Goal: Task Accomplishment & Management: Use online tool/utility

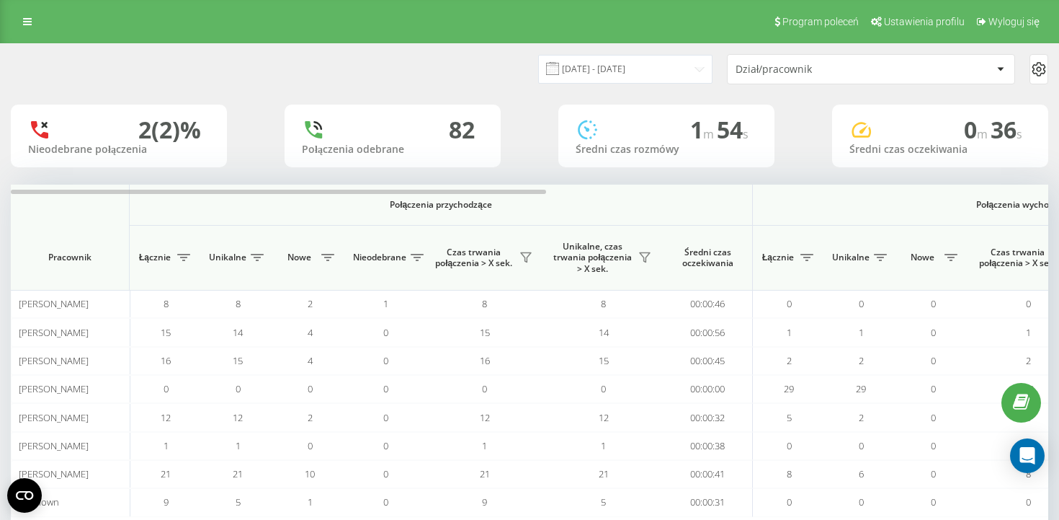
click at [31, 32] on div "Program poleceń Ustawienia profilu Wyloguj się" at bounding box center [529, 21] width 1059 height 43
click at [26, 17] on icon at bounding box center [27, 22] width 9 height 10
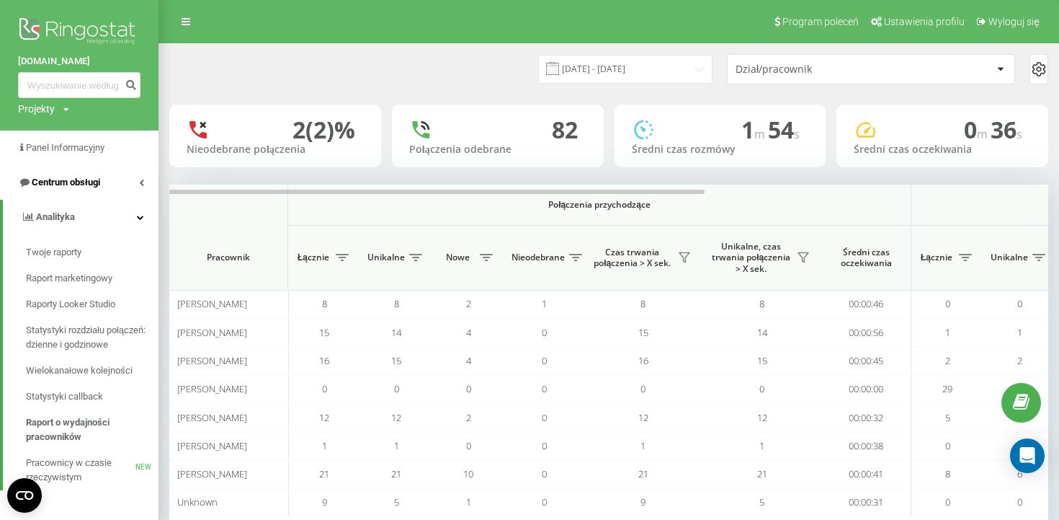
click at [91, 193] on link "Centrum obsługi" at bounding box center [79, 182] width 159 height 35
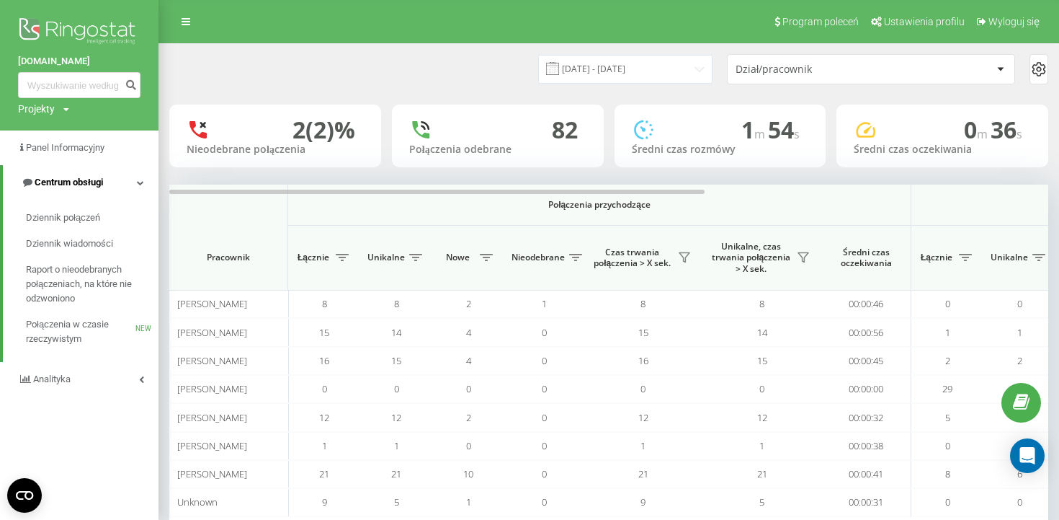
click at [101, 181] on span "Centrum obsługi" at bounding box center [69, 182] width 68 height 11
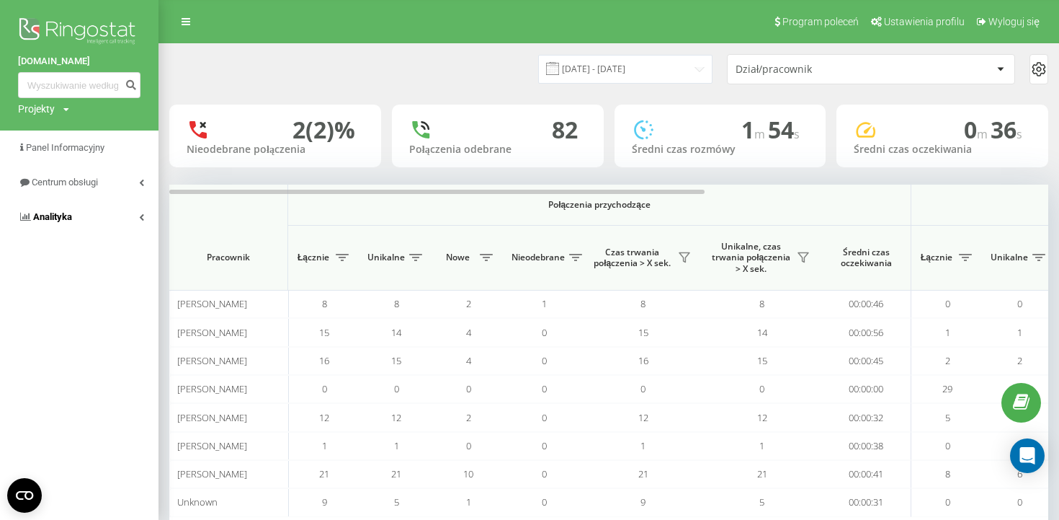
click at [87, 213] on link "Analityka" at bounding box center [79, 217] width 159 height 35
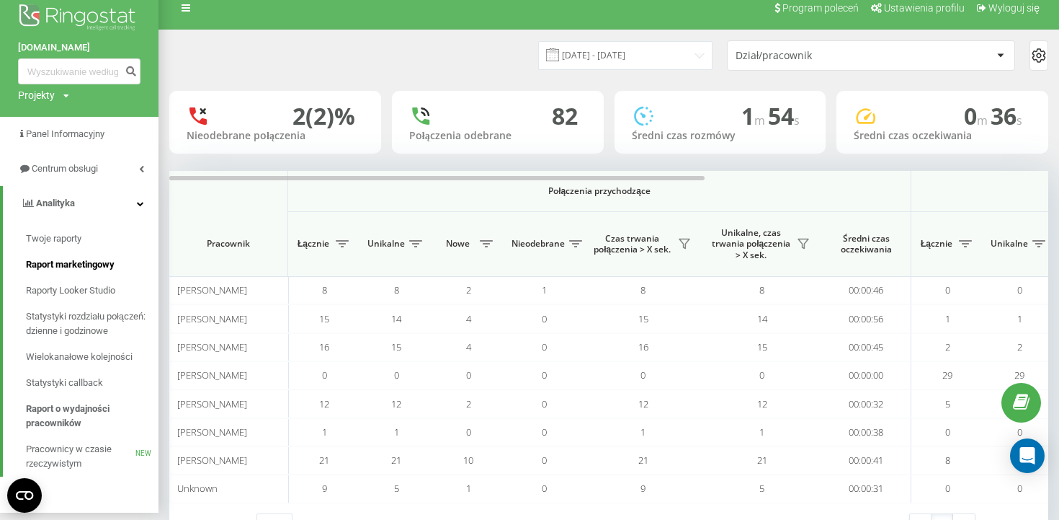
scroll to position [1, 0]
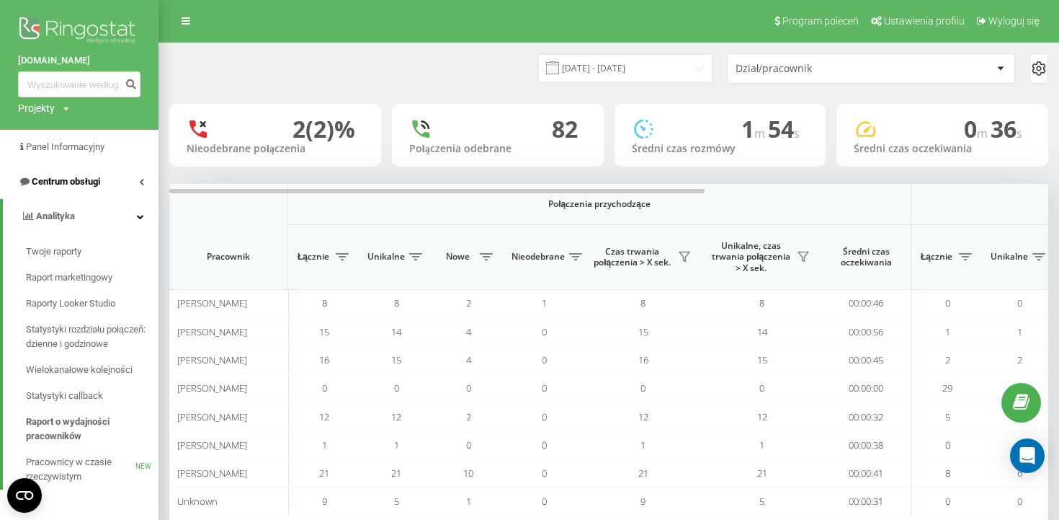
click at [77, 178] on span "Centrum obsługi" at bounding box center [66, 181] width 68 height 11
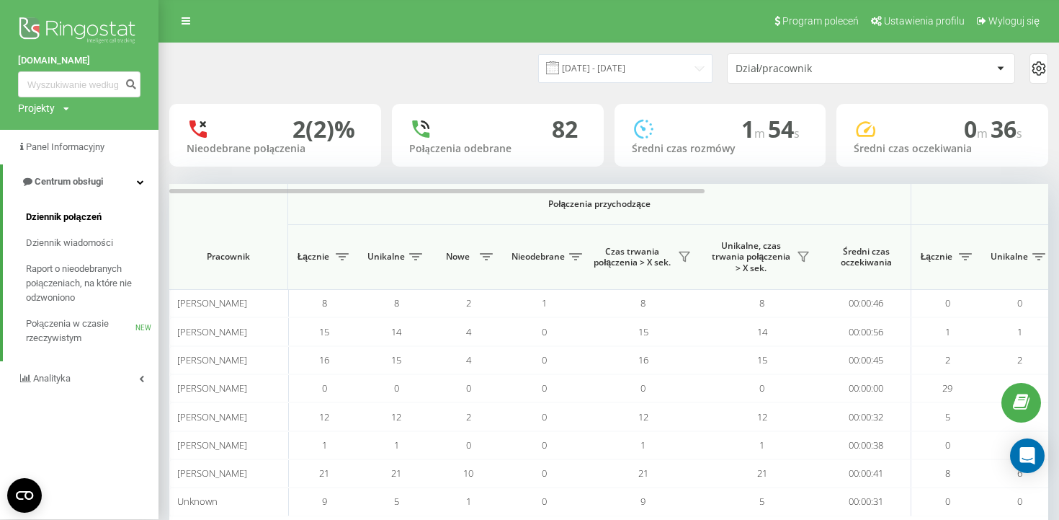
click at [81, 223] on span "Dziennik połączeń" at bounding box center [64, 217] width 76 height 14
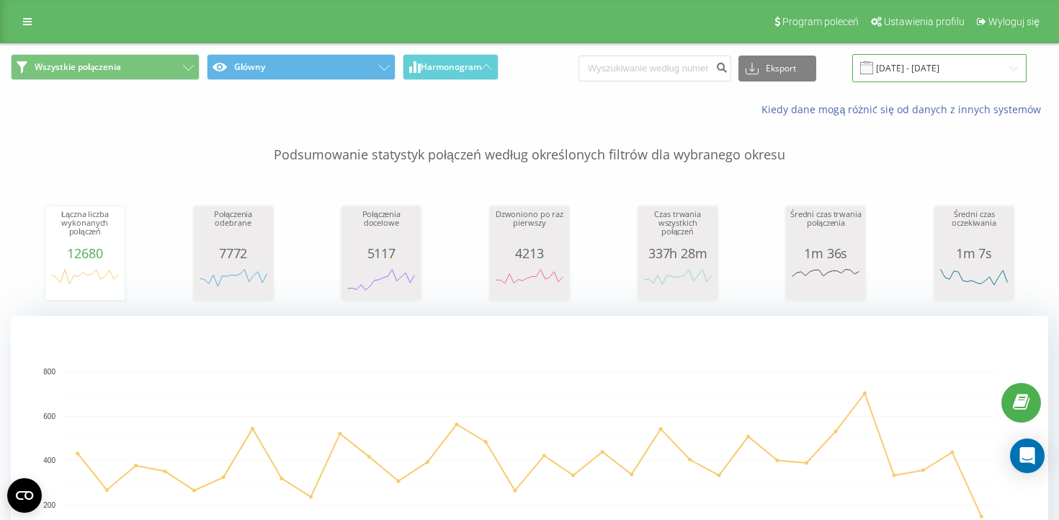
click at [934, 59] on input "19.07.2025 - 19.08.2025" at bounding box center [940, 68] width 174 height 28
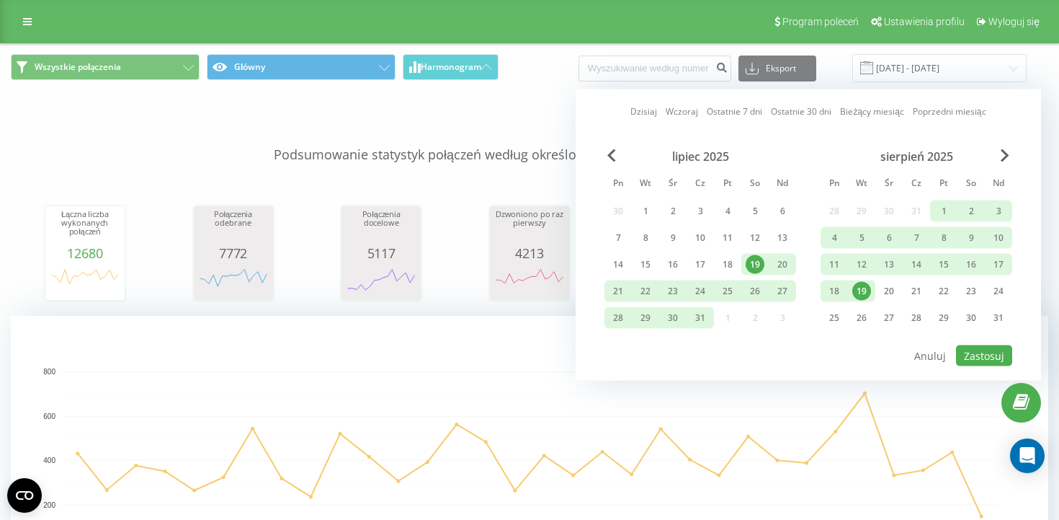
click at [859, 293] on div "19" at bounding box center [862, 291] width 19 height 19
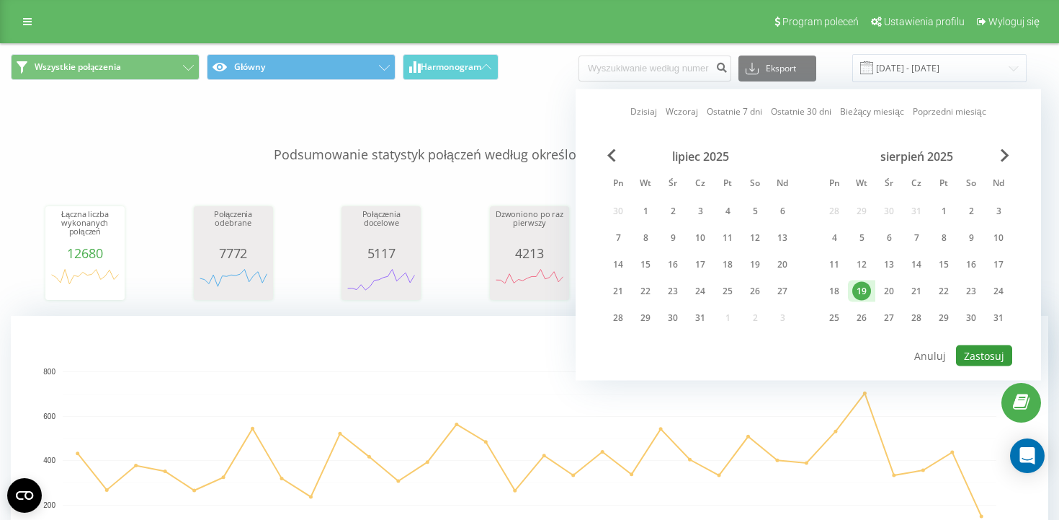
click at [982, 353] on button "Zastosuj" at bounding box center [984, 355] width 56 height 21
type input "19.08.2025 - 19.08.2025"
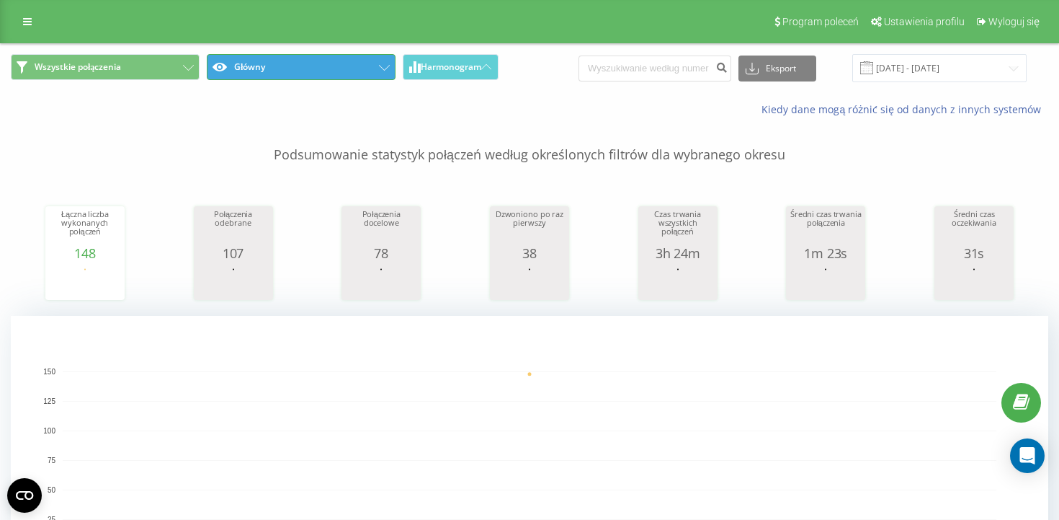
click at [293, 74] on button "Główny" at bounding box center [301, 67] width 189 height 26
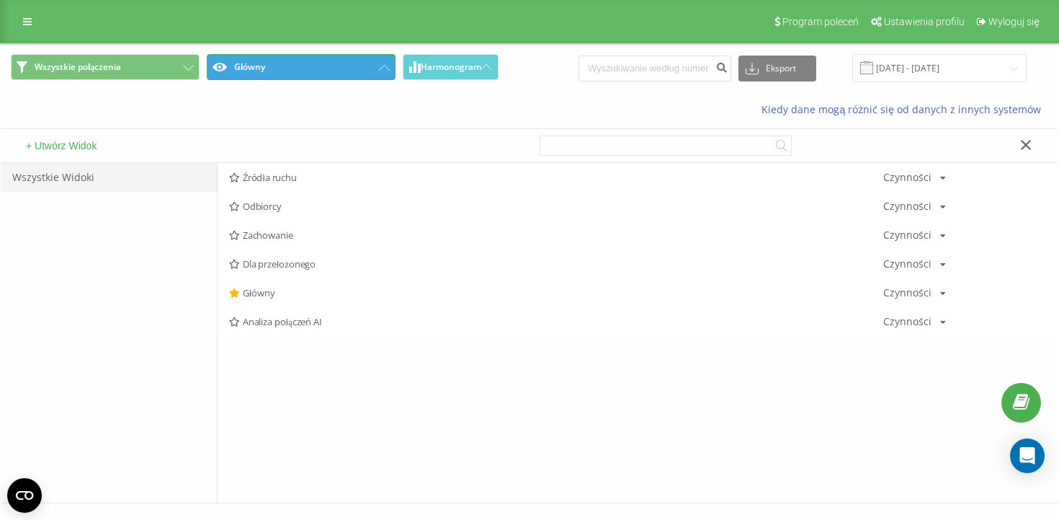
click at [293, 74] on button "Główny" at bounding box center [301, 67] width 189 height 26
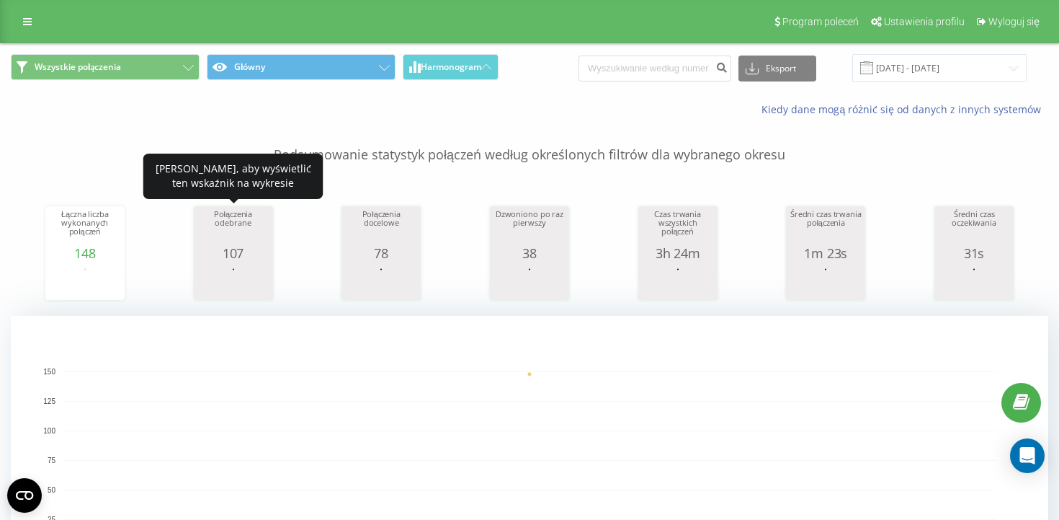
click at [228, 236] on div "Połączenia odebrane" at bounding box center [233, 228] width 72 height 36
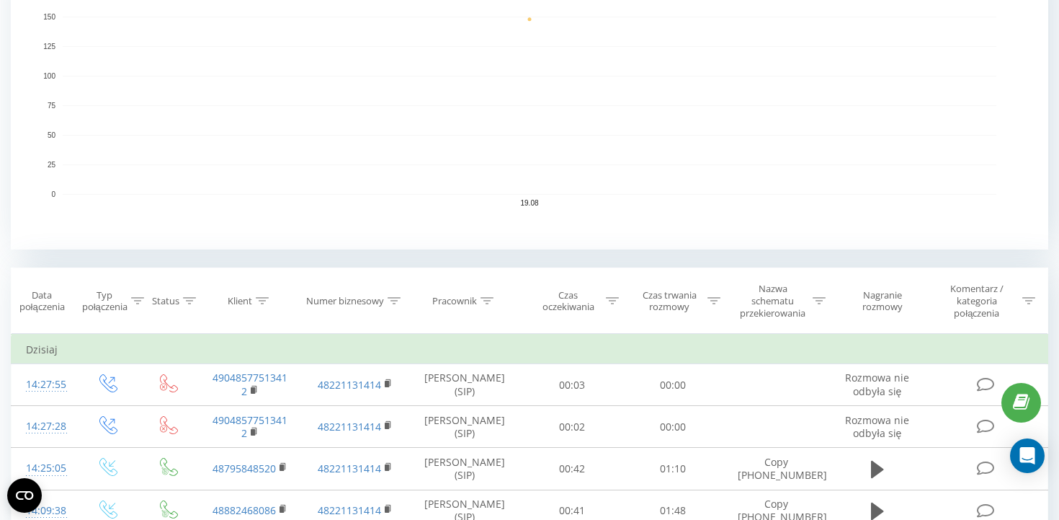
scroll to position [484, 0]
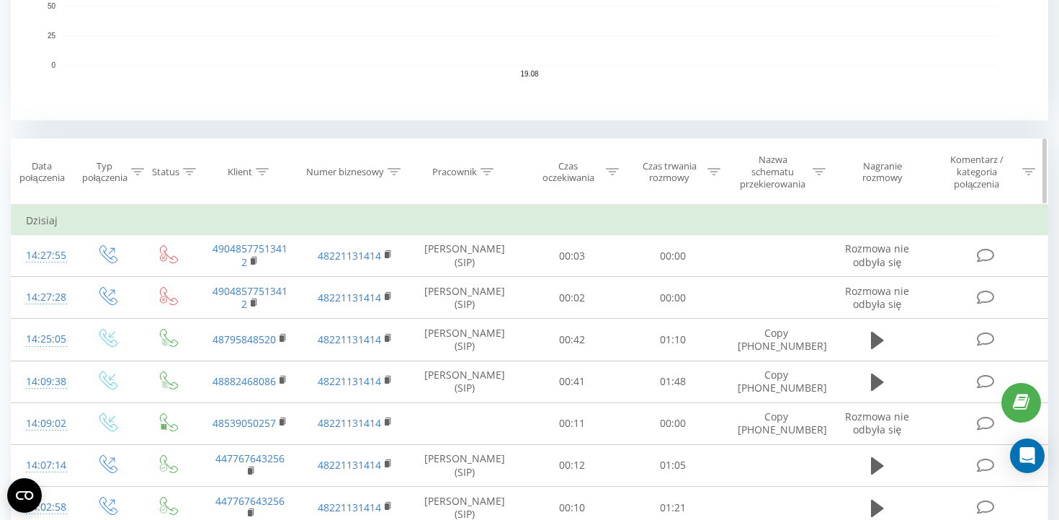
click at [139, 170] on icon at bounding box center [137, 171] width 13 height 7
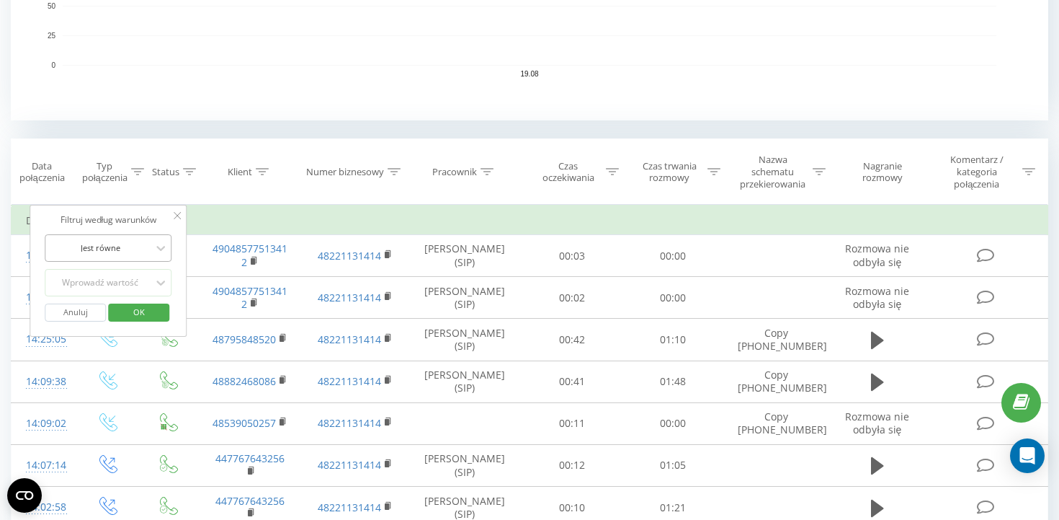
click at [130, 249] on div at bounding box center [101, 248] width 102 height 14
click at [128, 265] on div "Jest równe" at bounding box center [108, 276] width 125 height 23
click at [128, 272] on div "Wprowadź wartość" at bounding box center [100, 283] width 105 height 22
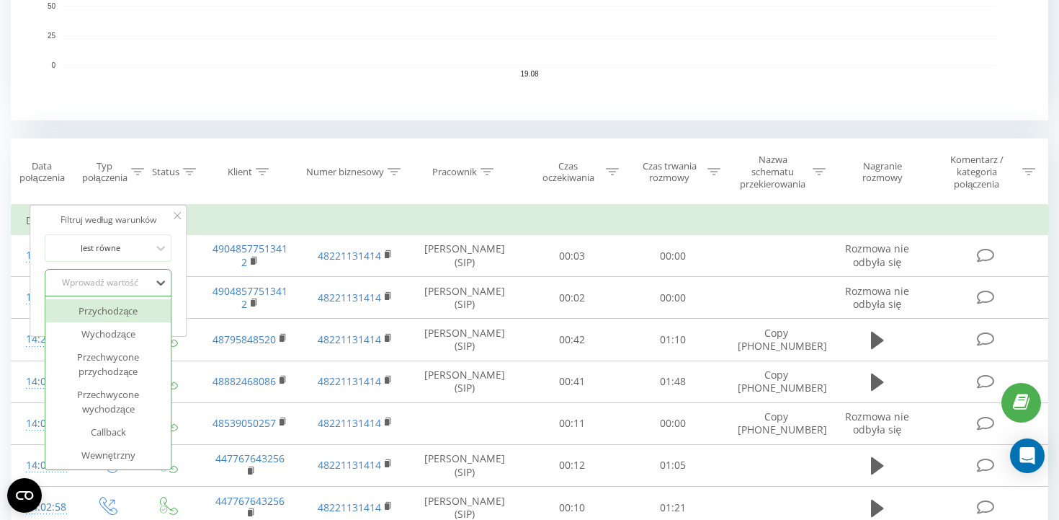
click at [125, 319] on div "Przychodzące" at bounding box center [108, 310] width 125 height 23
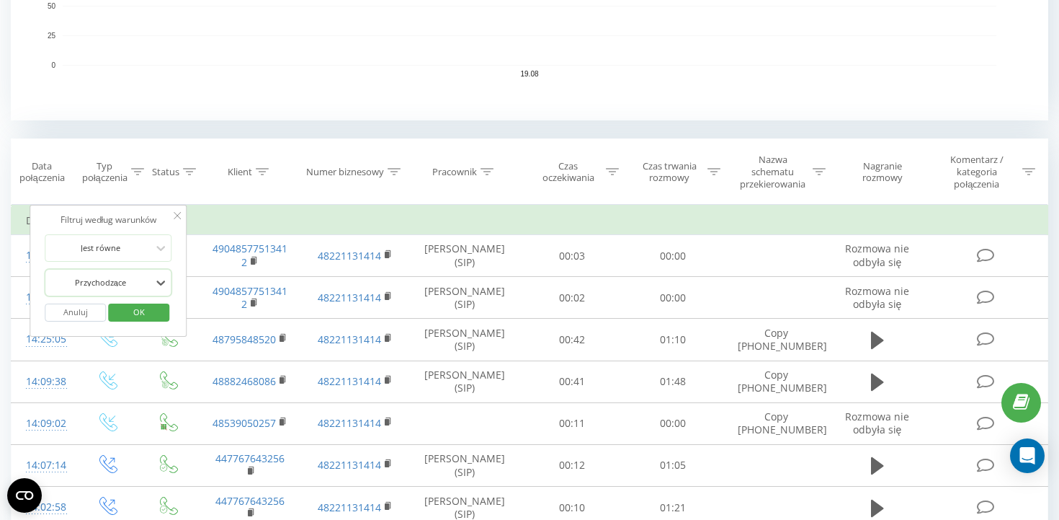
click at [142, 313] on span "OK" at bounding box center [139, 312] width 40 height 22
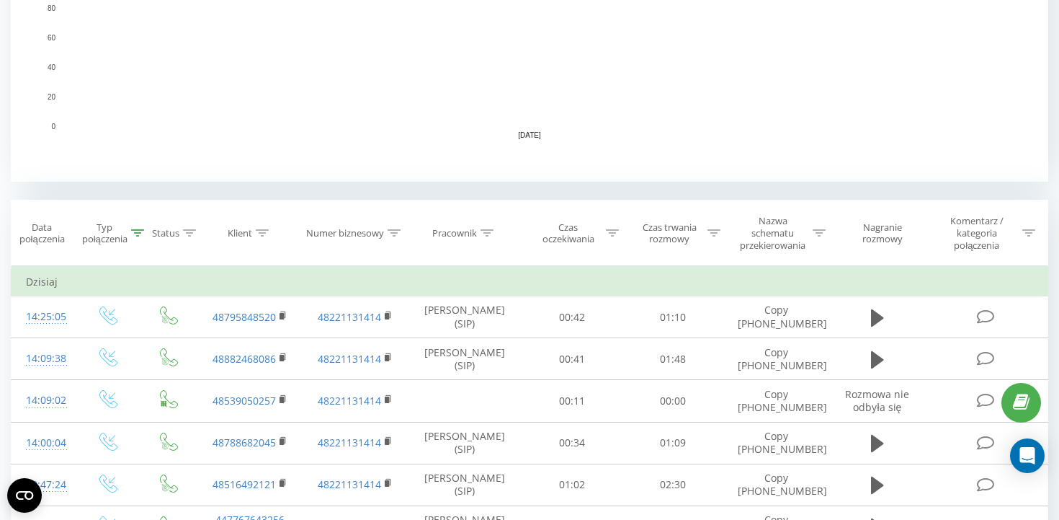
scroll to position [426, 0]
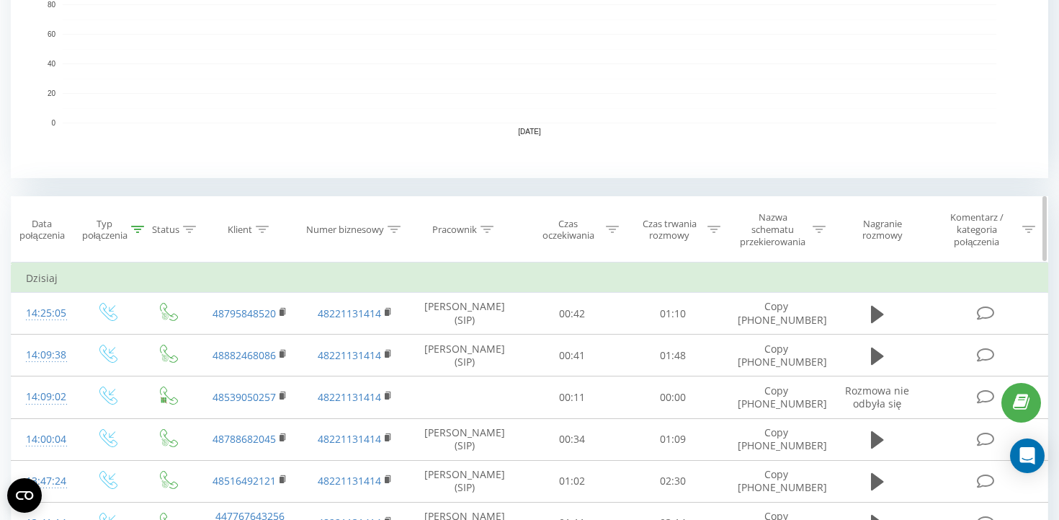
click at [607, 232] on icon at bounding box center [612, 229] width 13 height 7
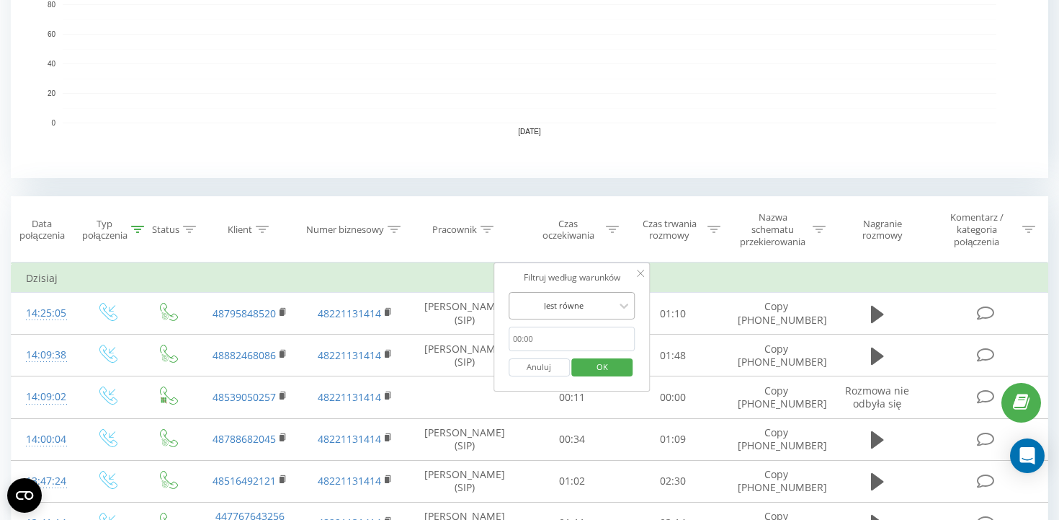
click at [585, 309] on div at bounding box center [564, 305] width 102 height 14
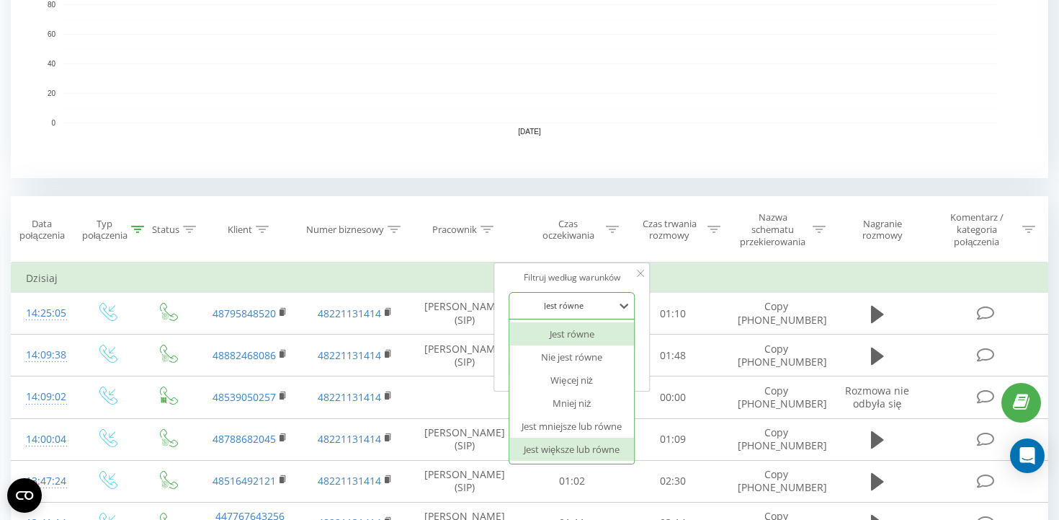
click at [554, 445] on div "Jest większe lub równe" at bounding box center [572, 448] width 125 height 23
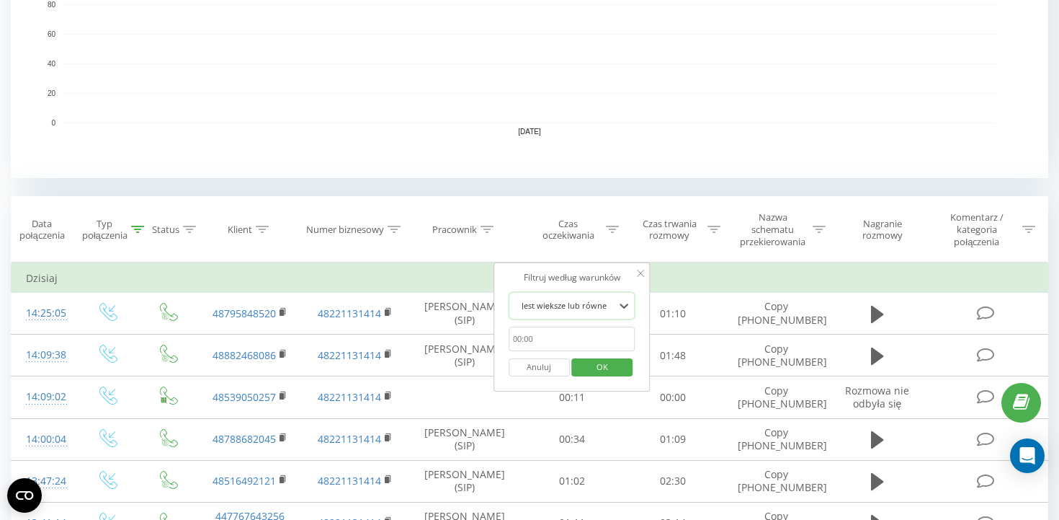
click at [531, 337] on input "text" at bounding box center [572, 338] width 127 height 25
type input "00:29"
click at [598, 370] on span "OK" at bounding box center [602, 366] width 40 height 22
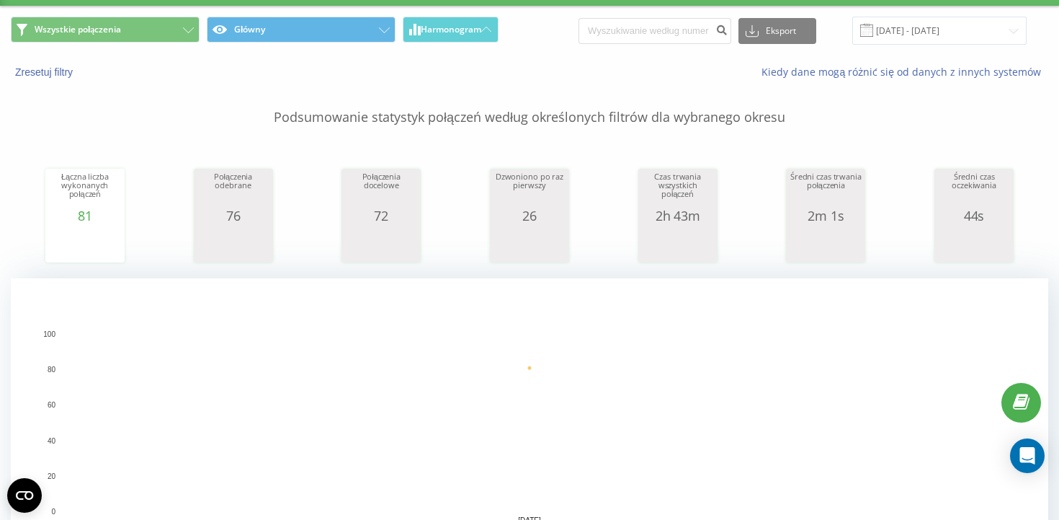
scroll to position [38, 0]
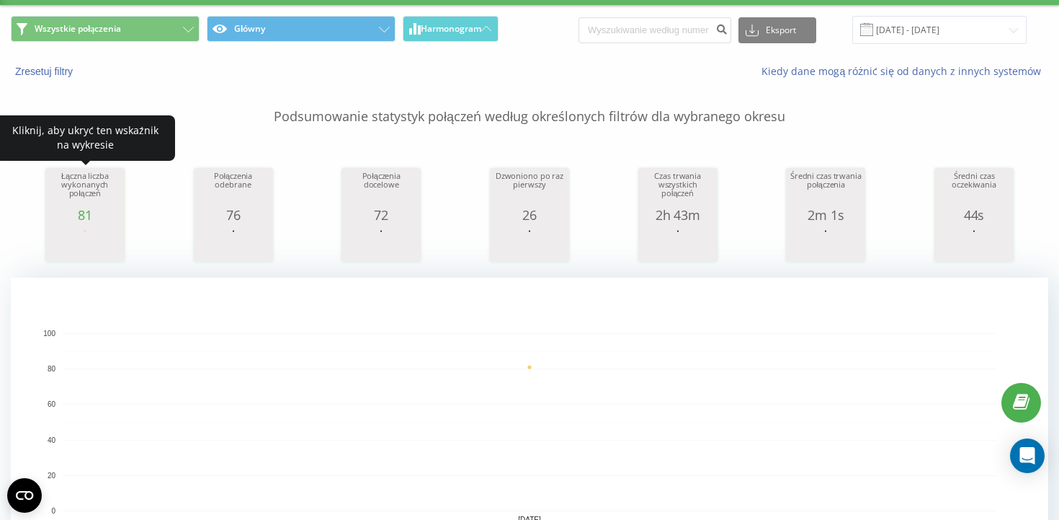
click at [66, 188] on div "Łączna liczba wykonanych połączeń" at bounding box center [85, 190] width 72 height 36
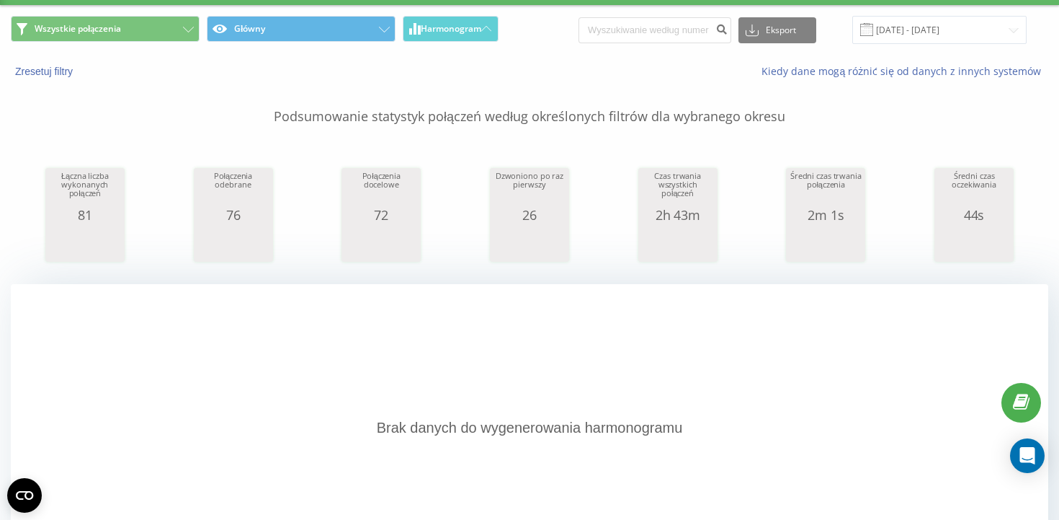
click at [110, 200] on div "Łączna liczba wykonanych połączeń" at bounding box center [85, 190] width 72 height 36
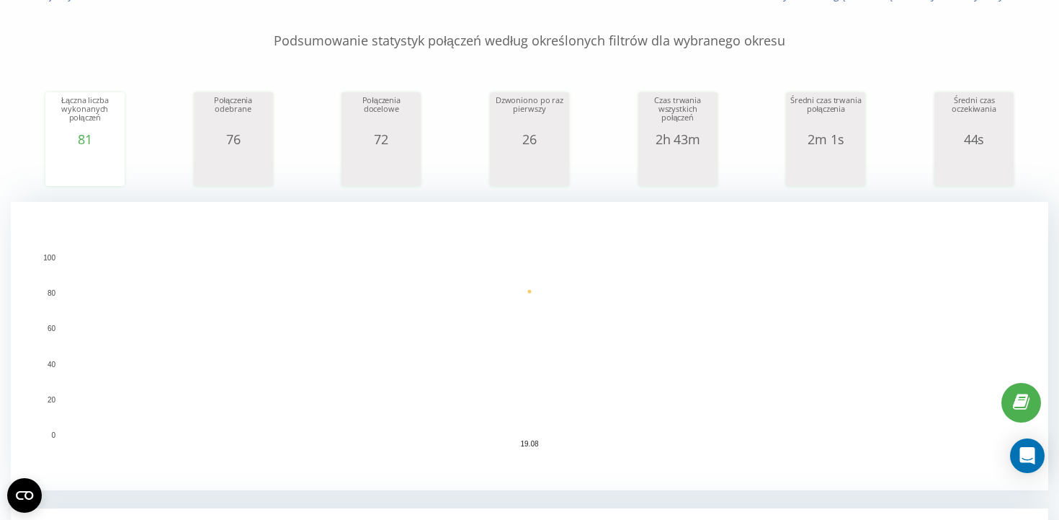
scroll to position [99, 0]
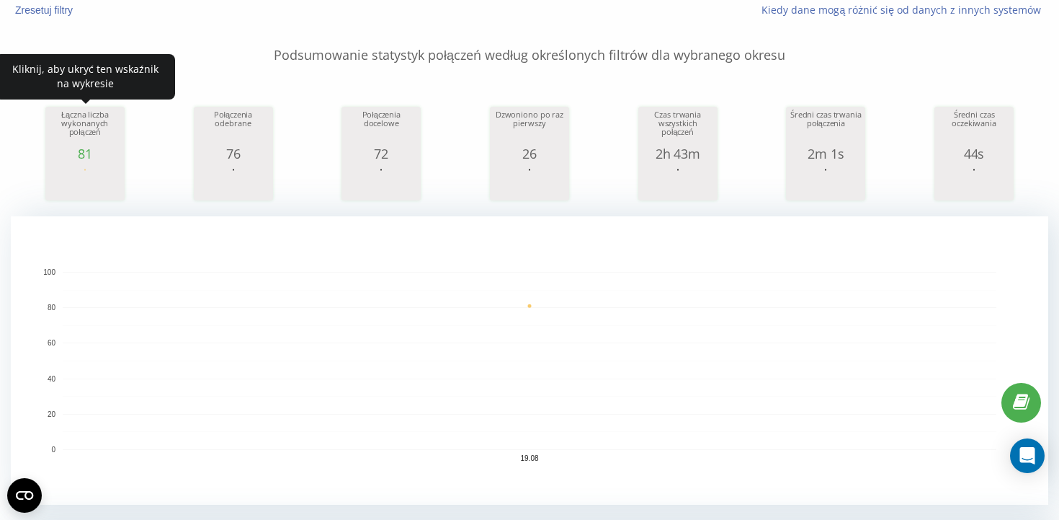
click at [94, 192] on rect "A chart." at bounding box center [85, 182] width 72 height 27
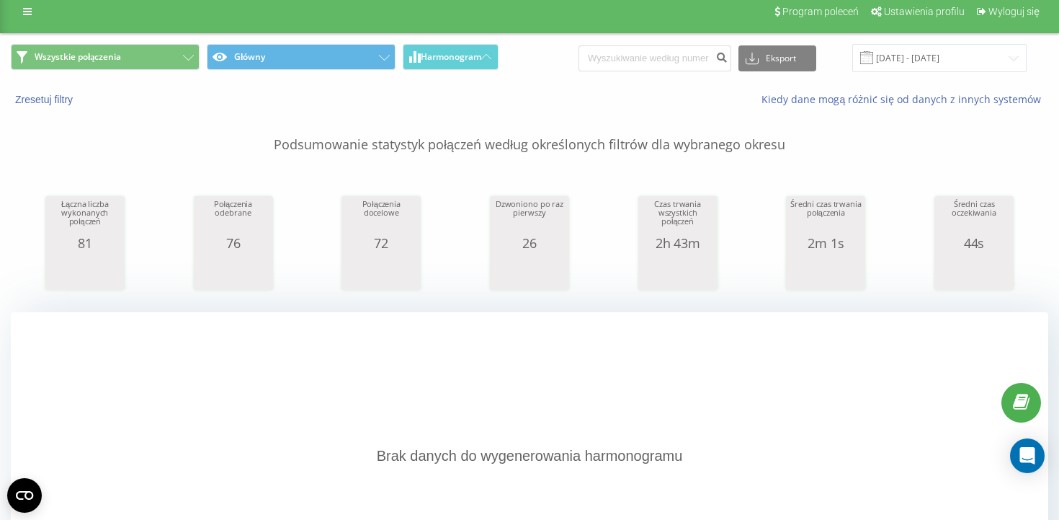
scroll to position [0, 0]
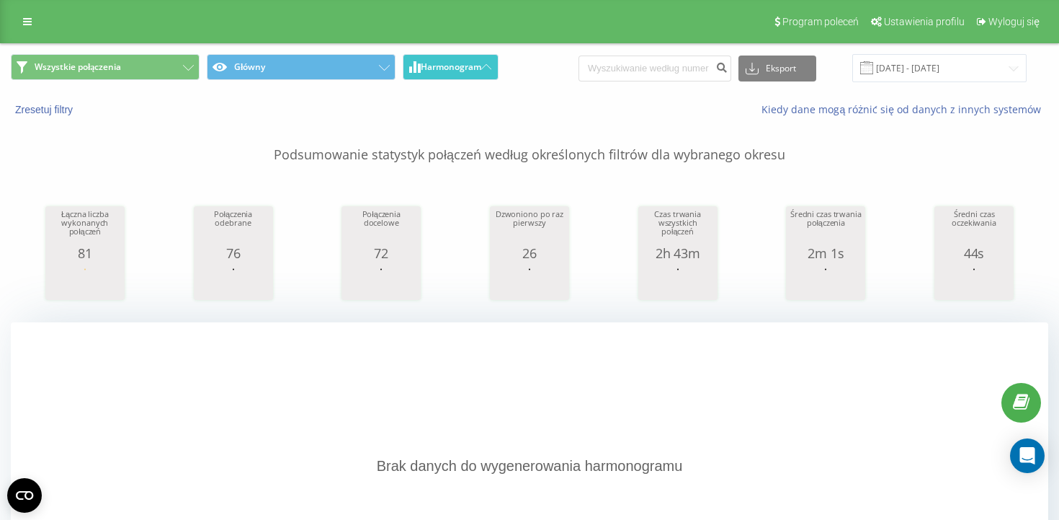
click at [437, 66] on span "Harmonogram" at bounding box center [451, 67] width 61 height 10
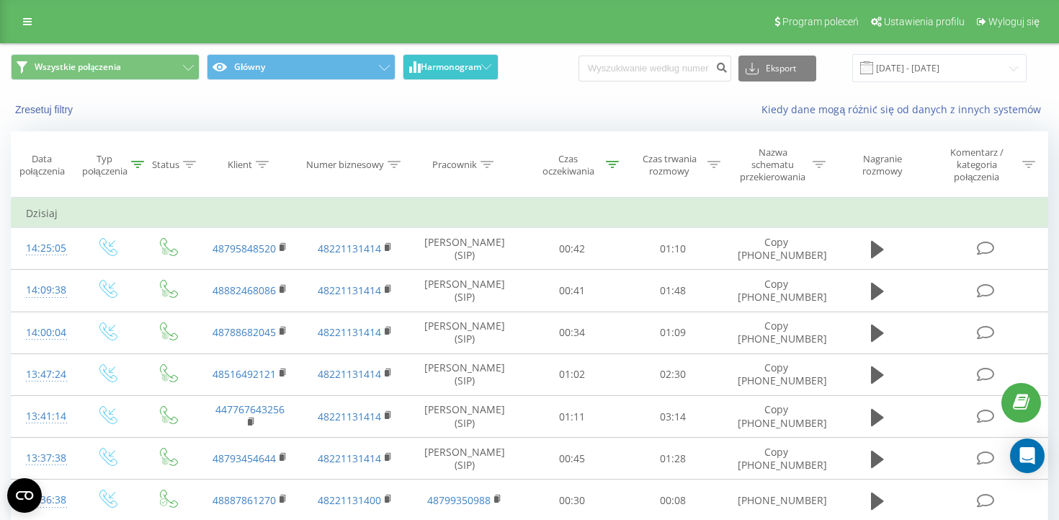
click at [437, 66] on span "Harmonogram" at bounding box center [451, 67] width 61 height 10
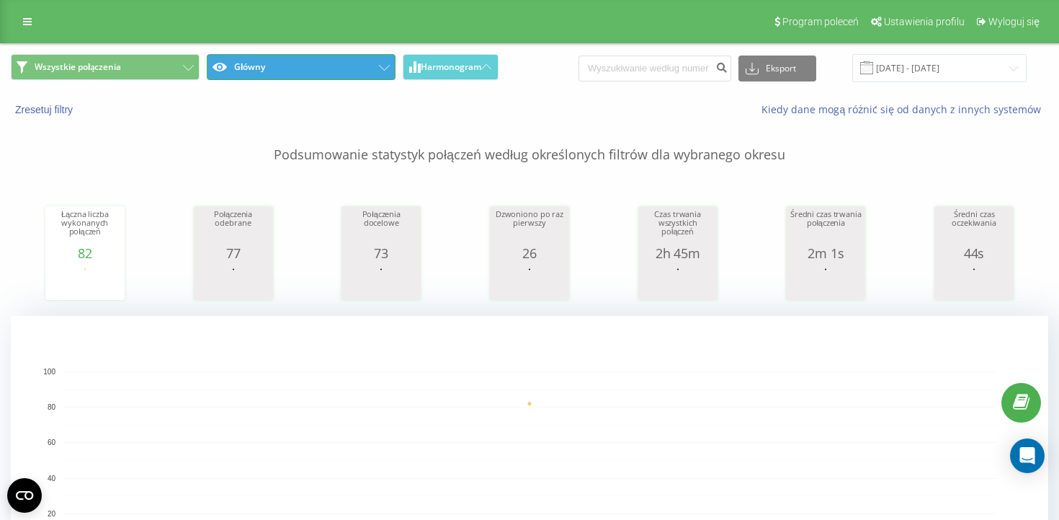
click at [319, 59] on button "Główny" at bounding box center [301, 67] width 189 height 26
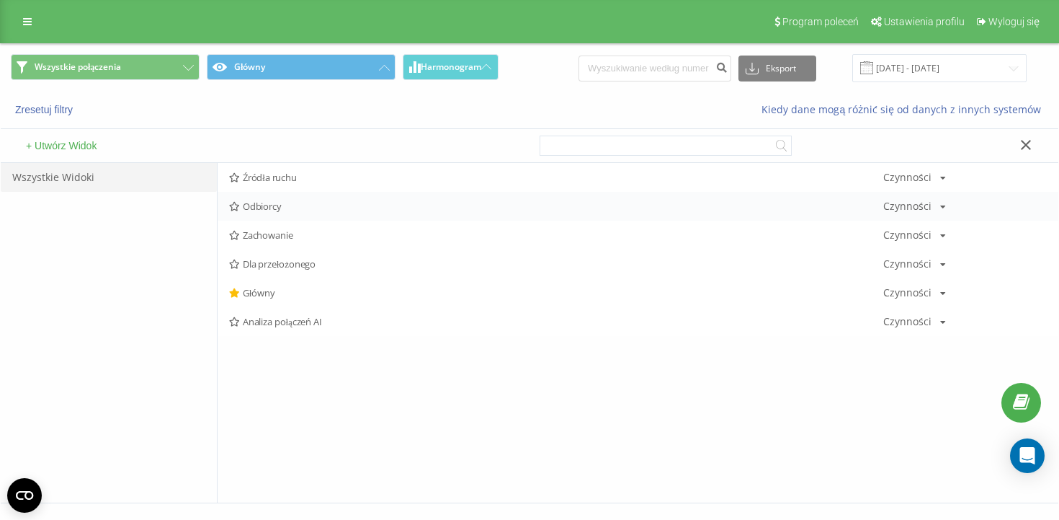
click at [930, 208] on div "Czynności Edytuj Kopiuj Usuń Domyślnie Udostępnij" at bounding box center [915, 206] width 63 height 10
click at [942, 203] on icon at bounding box center [944, 207] width 6 height 9
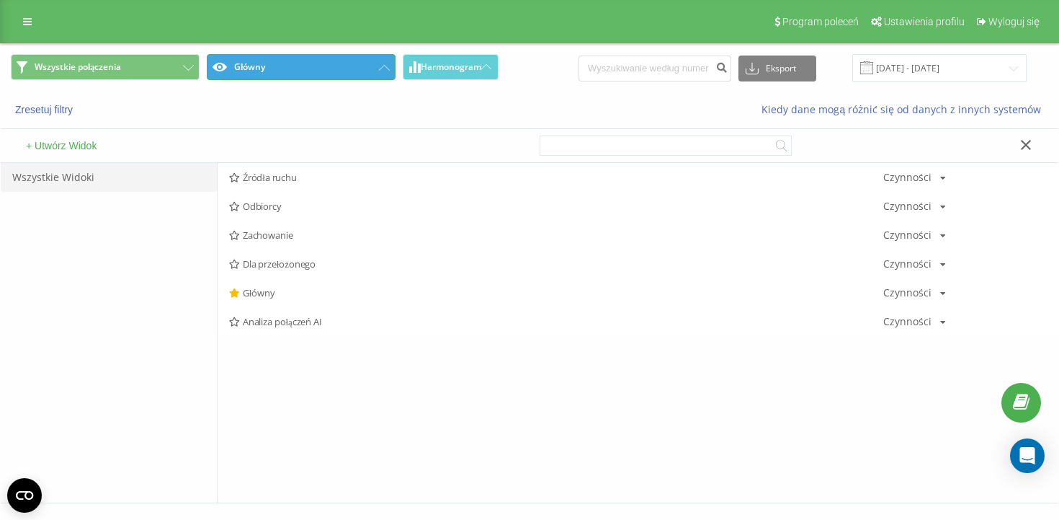
click at [357, 79] on button "Główny" at bounding box center [301, 67] width 189 height 26
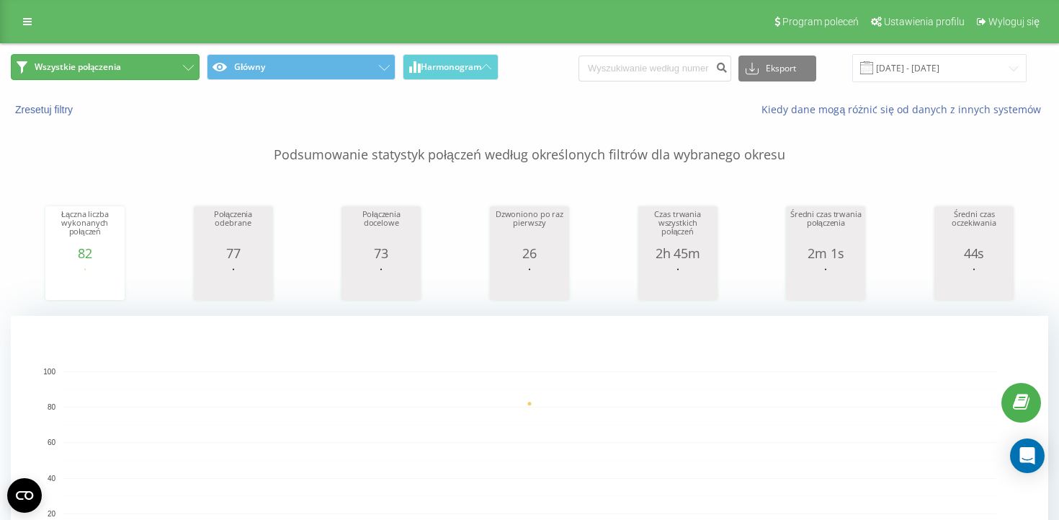
click at [137, 63] on button "Wszystkie połączenia" at bounding box center [105, 67] width 189 height 26
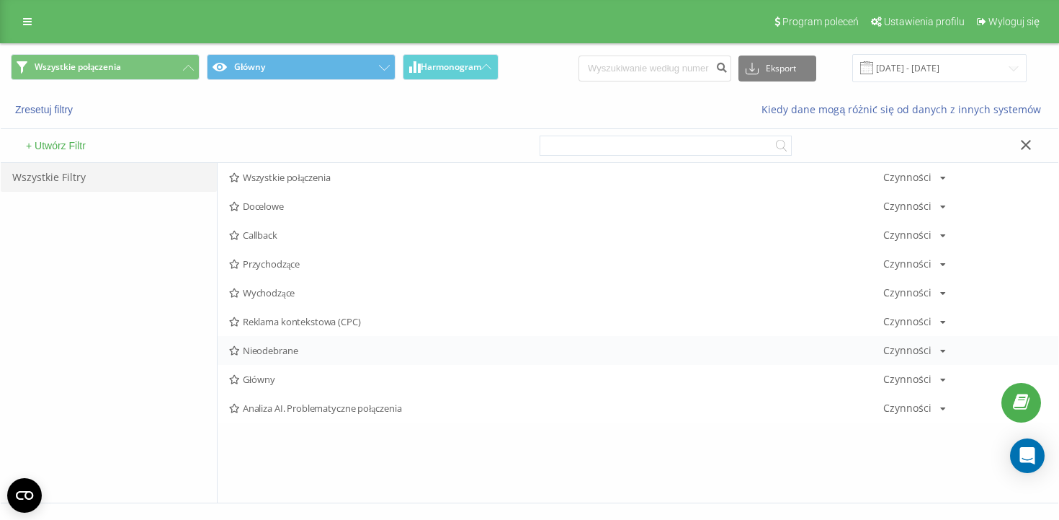
click at [271, 360] on div "Nieodebrane Czynności Edytuj Kopiuj Usuń Domyślnie Udostępnij" at bounding box center [638, 350] width 841 height 29
click at [275, 350] on span "Nieodebrane" at bounding box center [556, 350] width 654 height 10
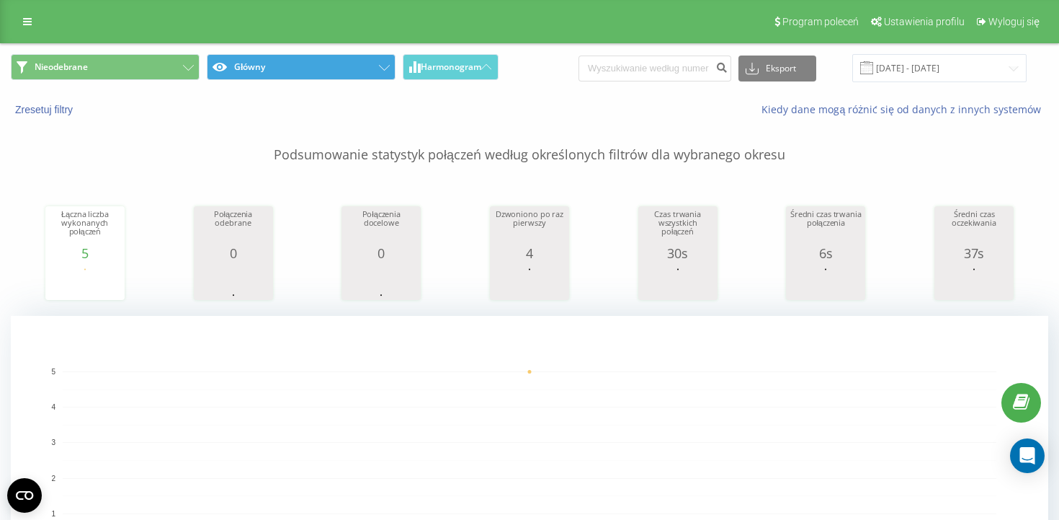
click at [243, 71] on button "Główny" at bounding box center [301, 67] width 189 height 26
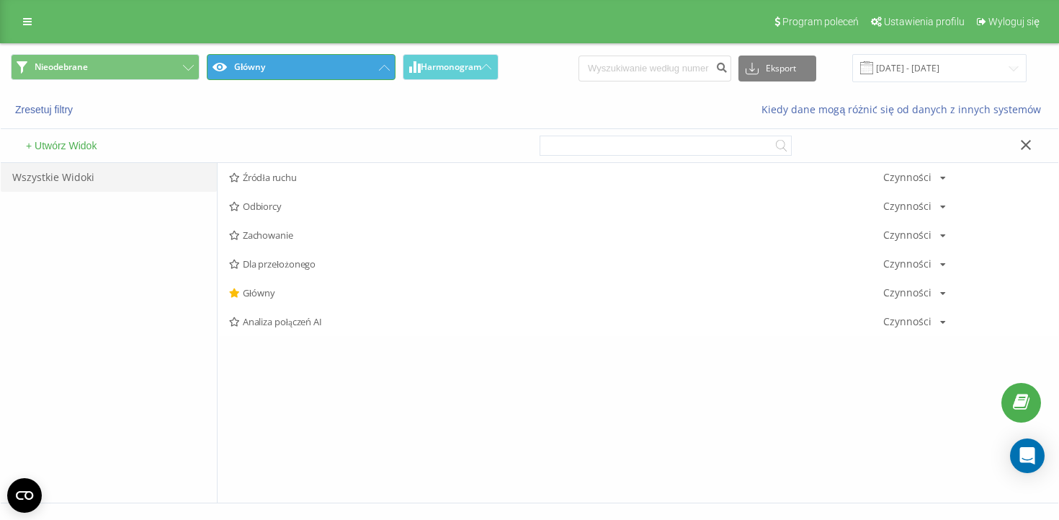
click at [243, 71] on button "Główny" at bounding box center [301, 67] width 189 height 26
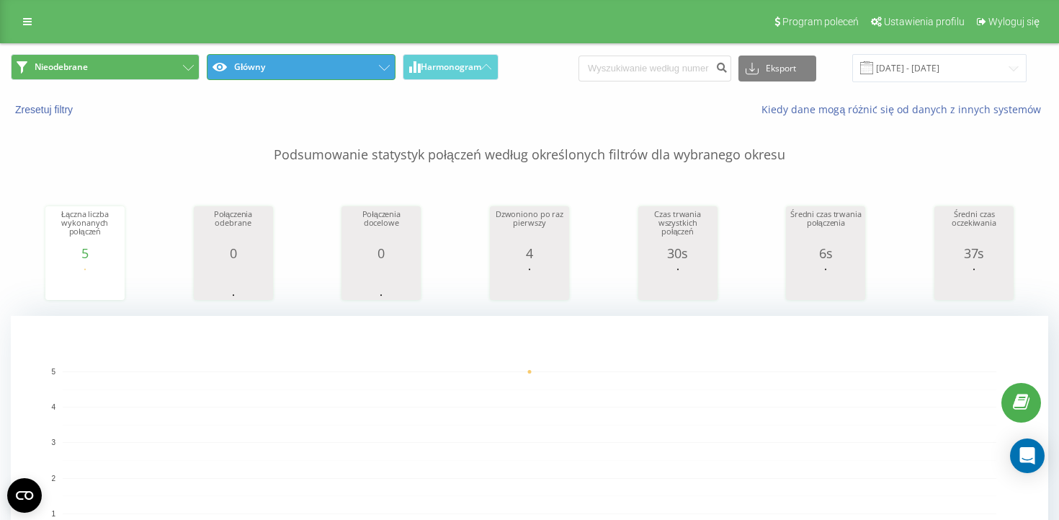
click at [182, 68] on button "Nieodebrane" at bounding box center [105, 67] width 189 height 26
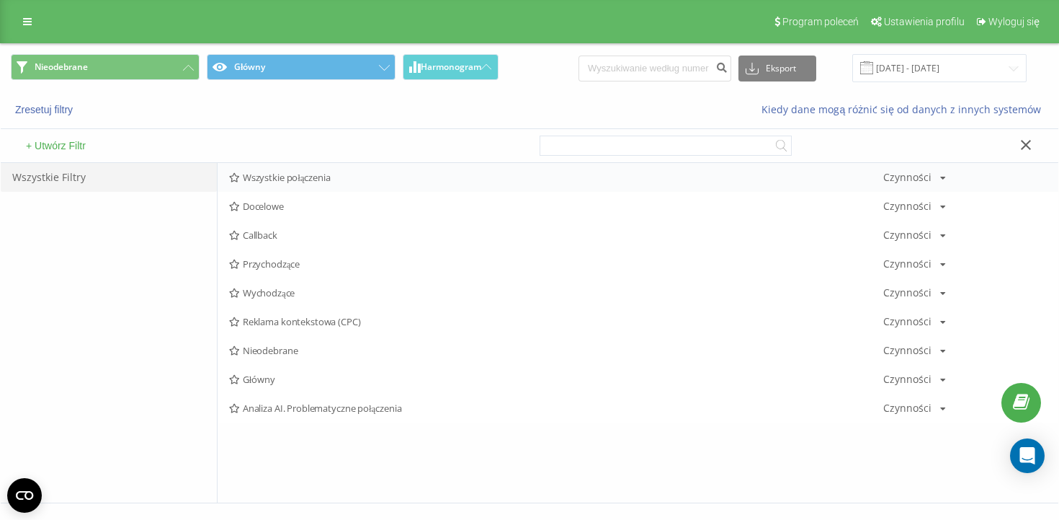
click at [267, 176] on span "Wszystkie połączenia" at bounding box center [556, 177] width 654 height 10
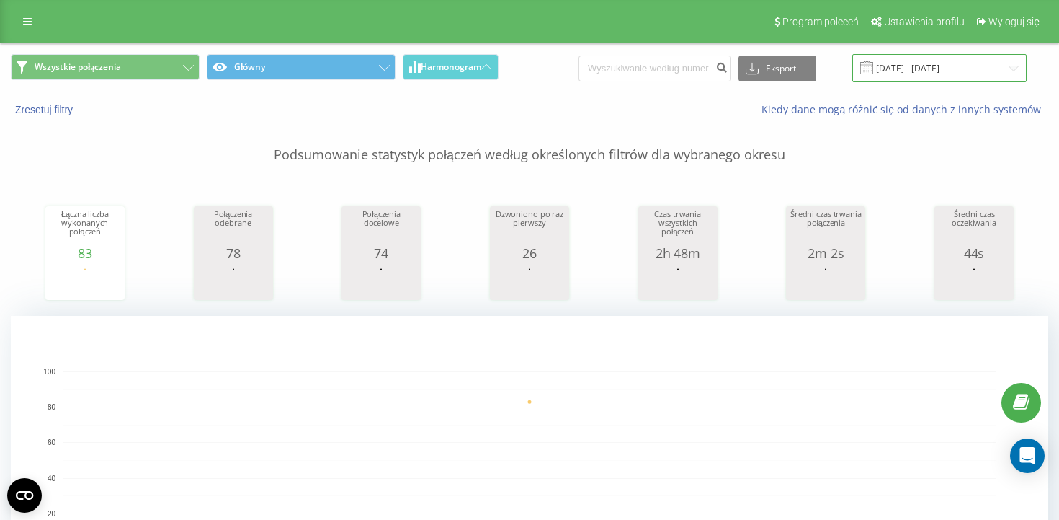
click at [907, 61] on input "19.08.2025 - 19.08.2025" at bounding box center [940, 68] width 174 height 28
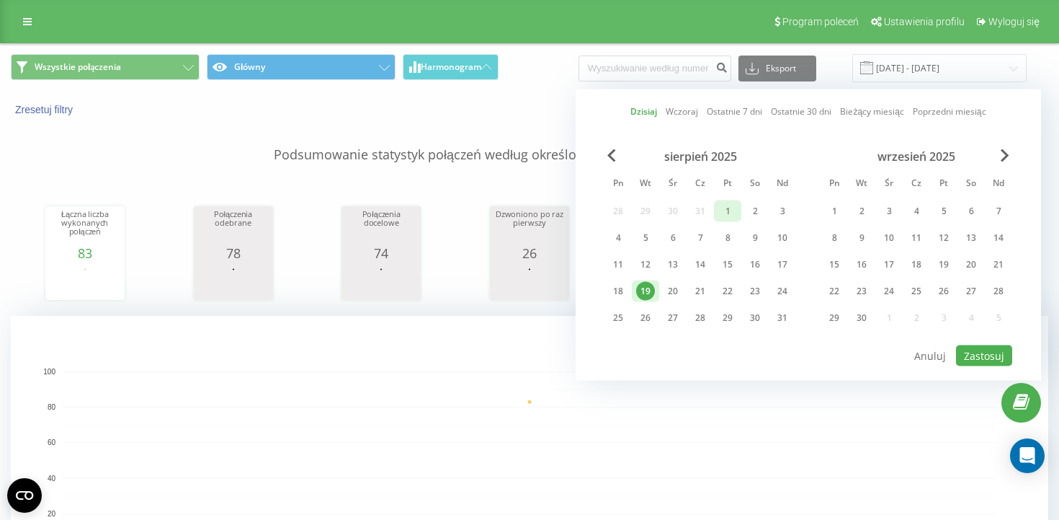
click at [721, 216] on div "1" at bounding box center [728, 211] width 19 height 19
click at [642, 291] on div "19" at bounding box center [645, 291] width 19 height 19
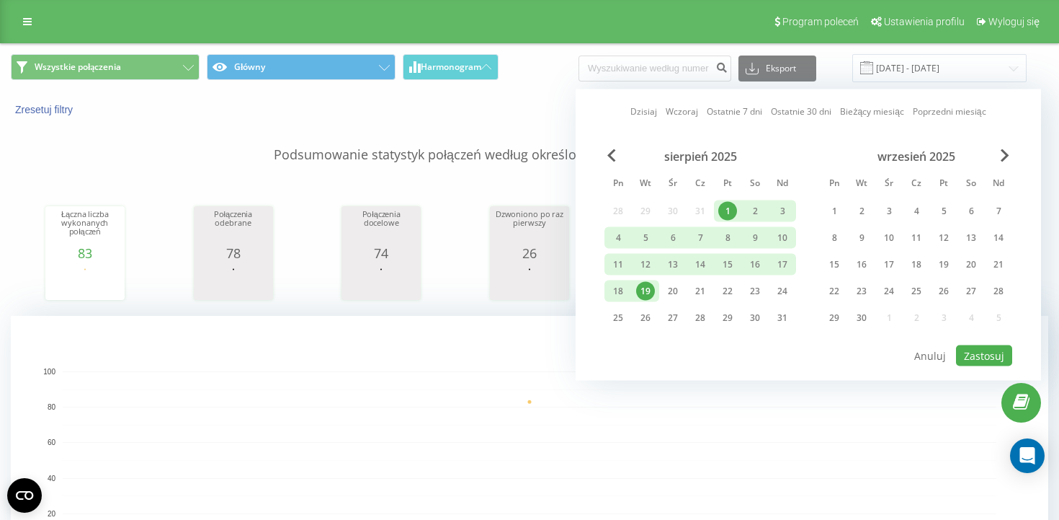
click at [1016, 346] on div "Dzisiaj Wczoraj Ostatnie 7 dni Ostatnie 30 dni Bieżący miesiąc Poprzedni miesią…" at bounding box center [809, 234] width 466 height 291
click at [982, 355] on button "Zastosuj" at bounding box center [984, 355] width 56 height 21
type input "01.08.2025 - 19.08.2025"
